Goal: Go to known website: Go to known website

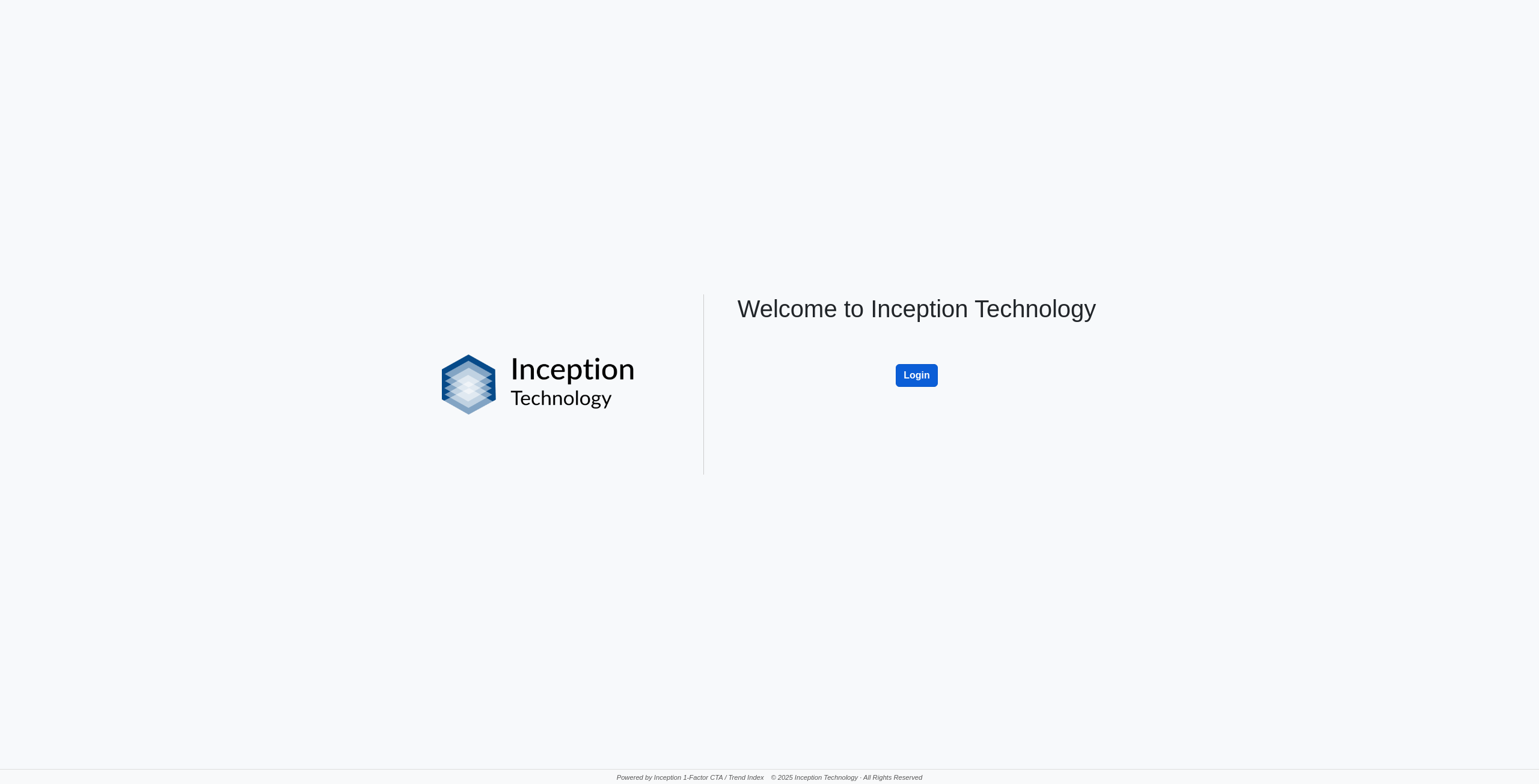
click at [917, 368] on button "Login" at bounding box center [916, 375] width 42 height 23
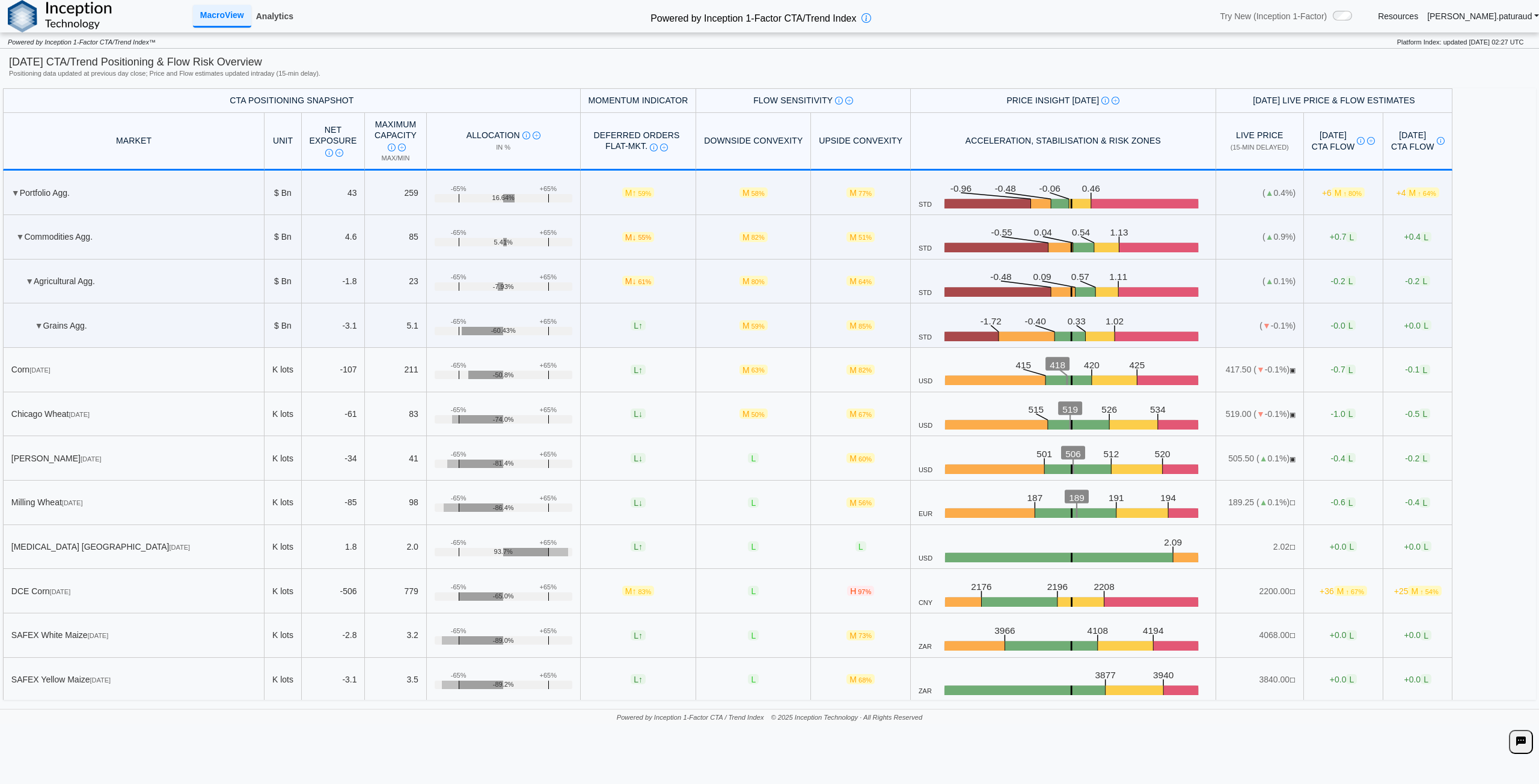
scroll to position [961, 0]
